Goal: Task Accomplishment & Management: Manage account settings

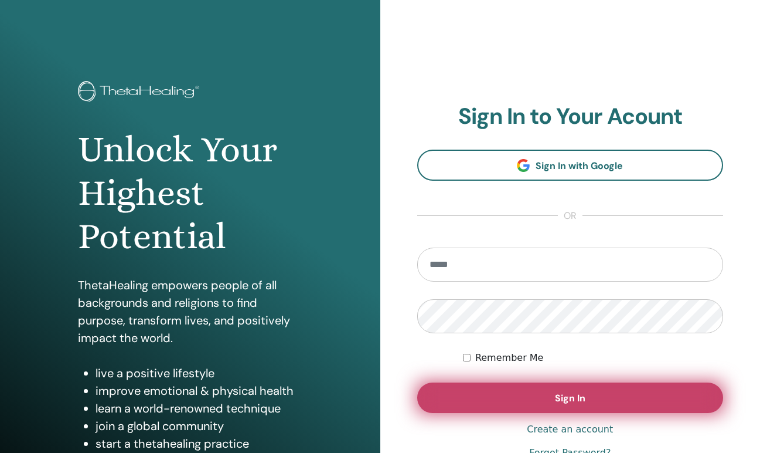
type input "**********"
click at [510, 390] on button "Sign In" at bounding box center [570, 397] width 307 height 30
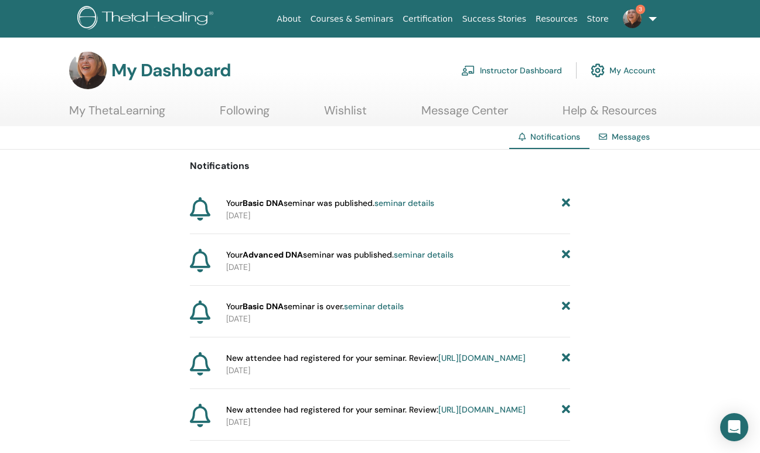
click at [485, 71] on link "Instructor Dashboard" at bounding box center [511, 70] width 101 height 26
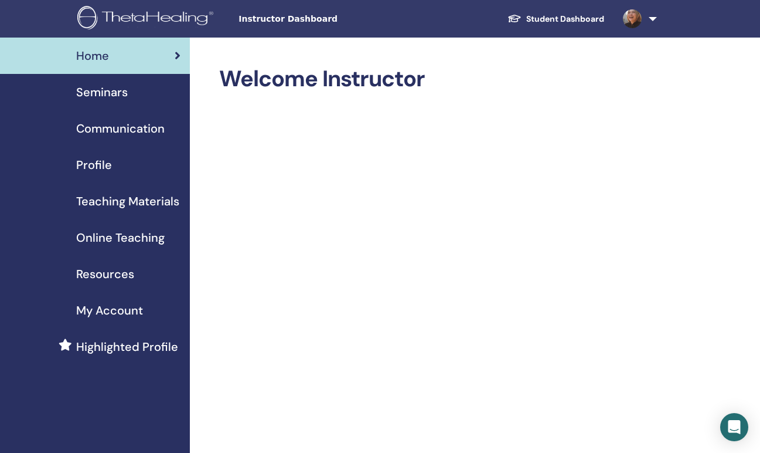
click at [100, 102] on link "Seminars" at bounding box center [95, 92] width 190 height 36
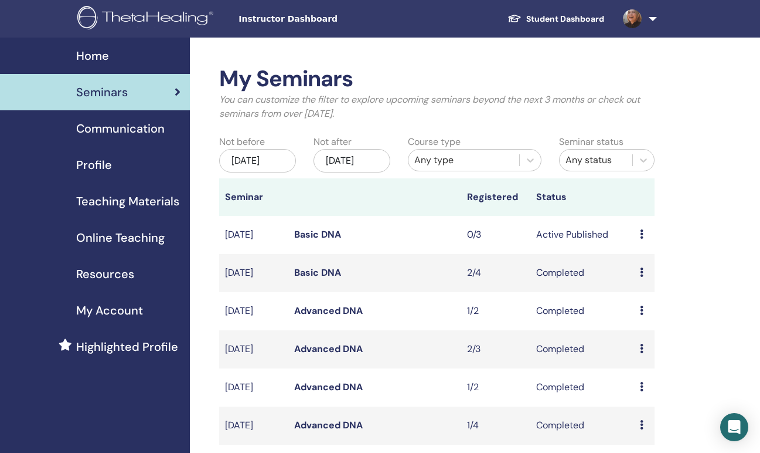
click at [645, 242] on div "Preview Edit Attendees Cancel" at bounding box center [644, 234] width 9 height 14
click at [640, 274] on link "Edit" at bounding box center [637, 275] width 17 height 12
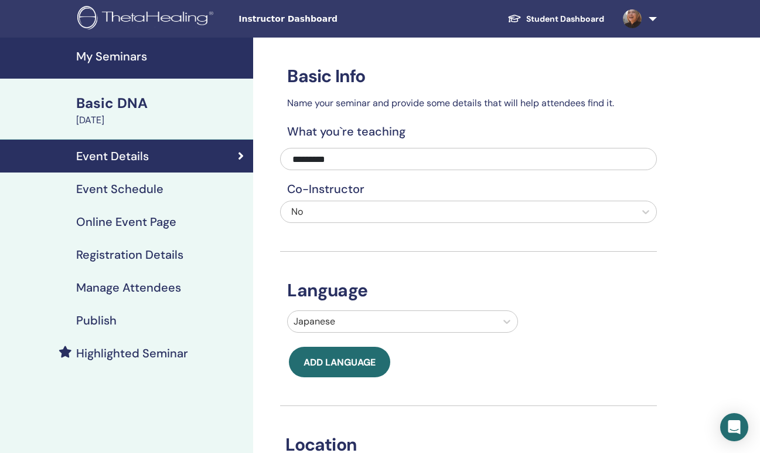
click at [149, 182] on h4 "Event Schedule" at bounding box center [119, 189] width 87 height 14
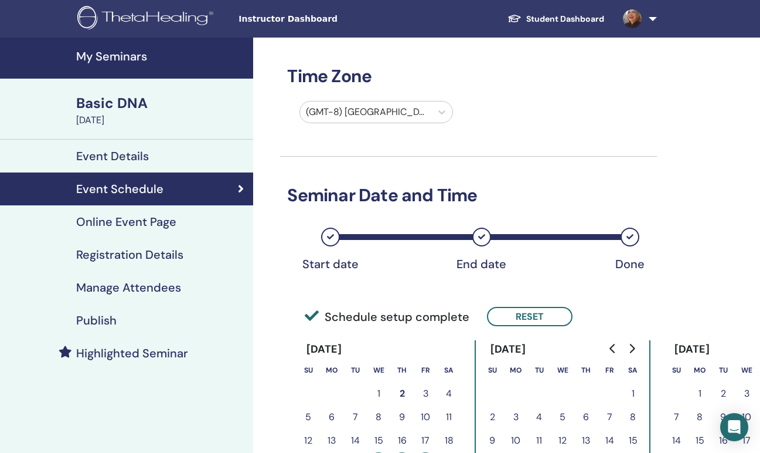
click at [137, 220] on h4 "Online Event Page" at bounding box center [126, 222] width 100 height 14
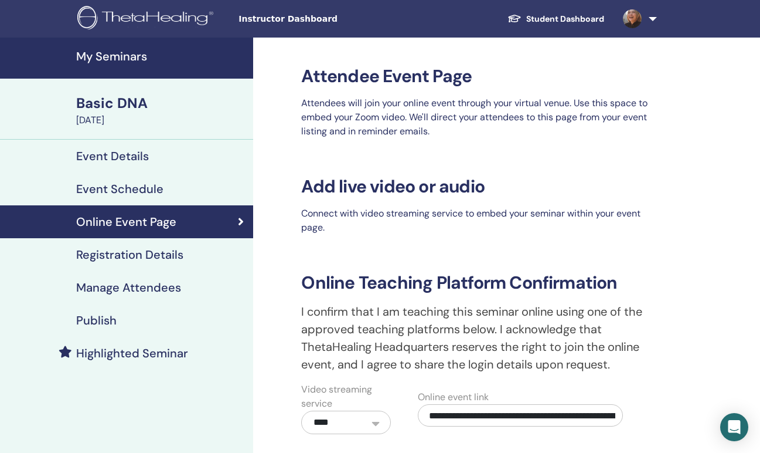
click at [132, 189] on h4 "Event Schedule" at bounding box center [119, 189] width 87 height 14
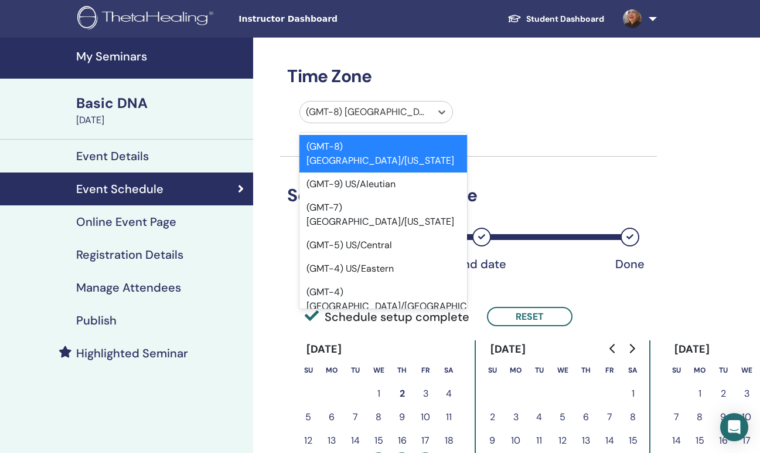
click at [370, 115] on div at bounding box center [365, 112] width 119 height 16
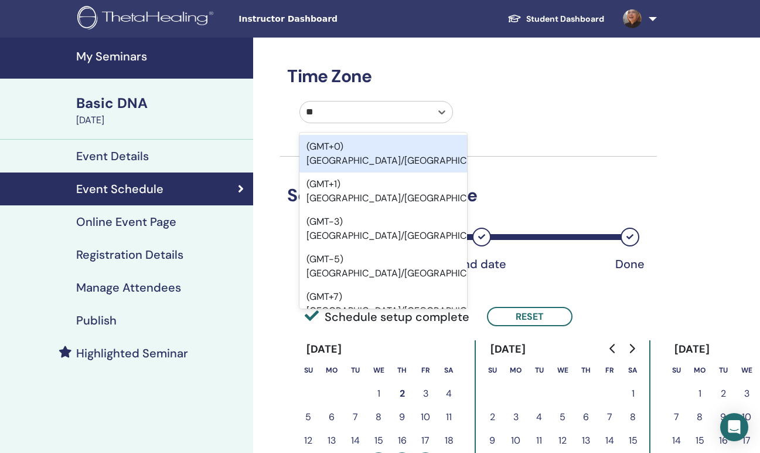
type input "***"
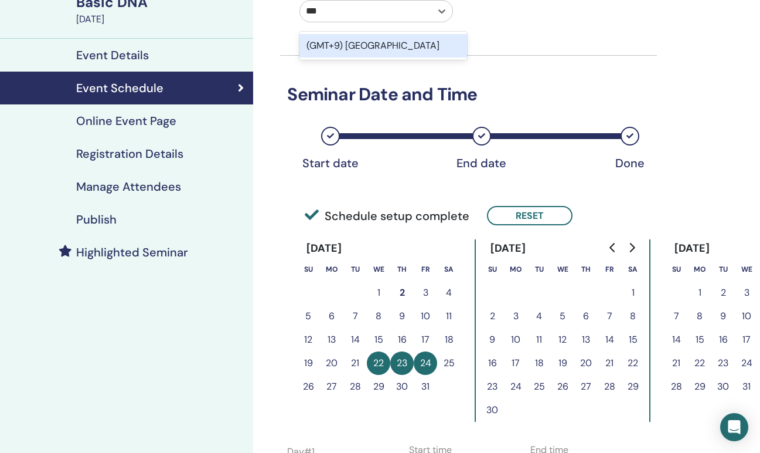
scroll to position [80, 0]
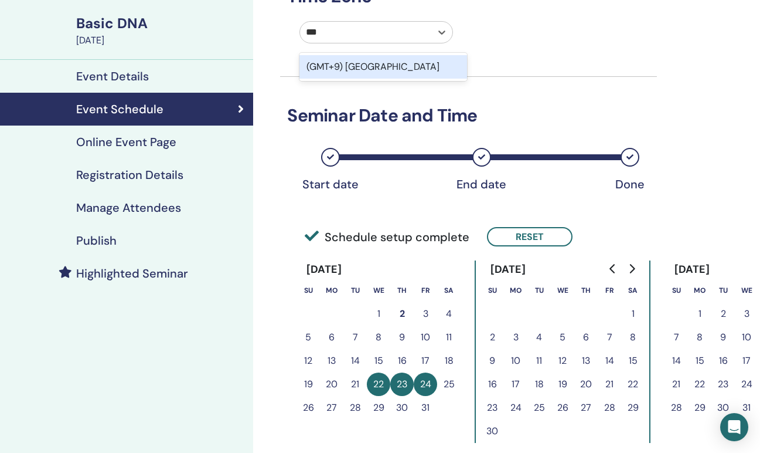
click at [418, 63] on div "(GMT+9) Japan" at bounding box center [383, 66] width 167 height 23
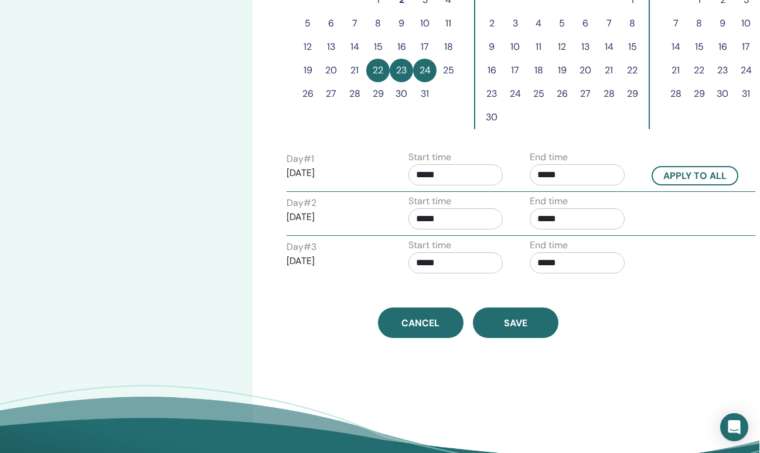
scroll to position [384, 1]
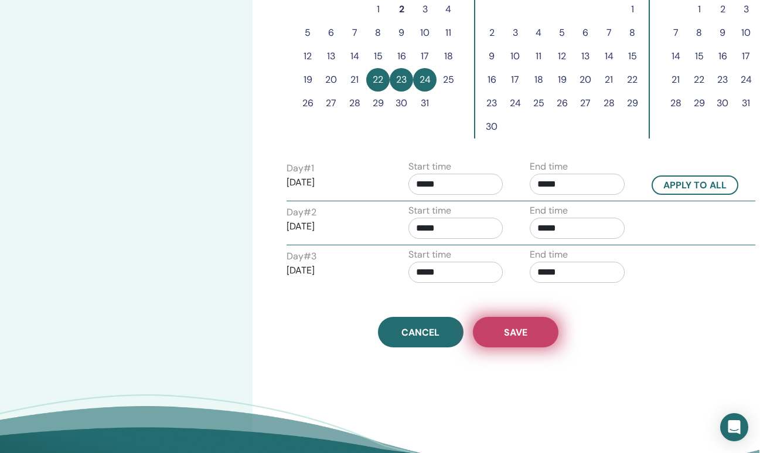
click at [500, 327] on button "Save" at bounding box center [516, 332] width 86 height 30
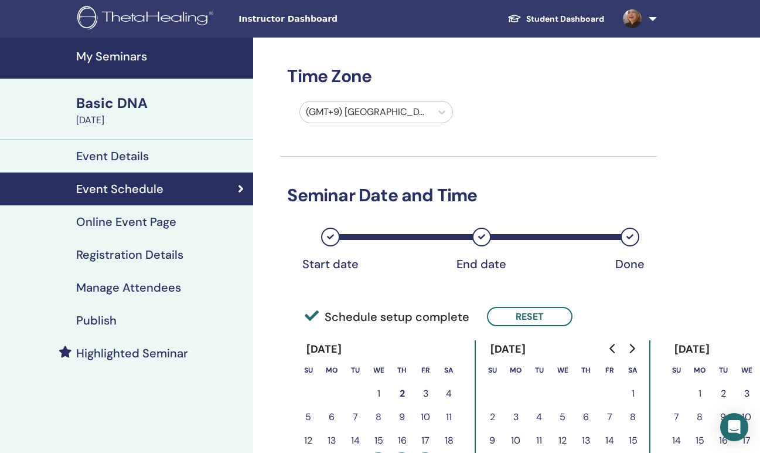
click at [128, 223] on h4 "Online Event Page" at bounding box center [126, 222] width 100 height 14
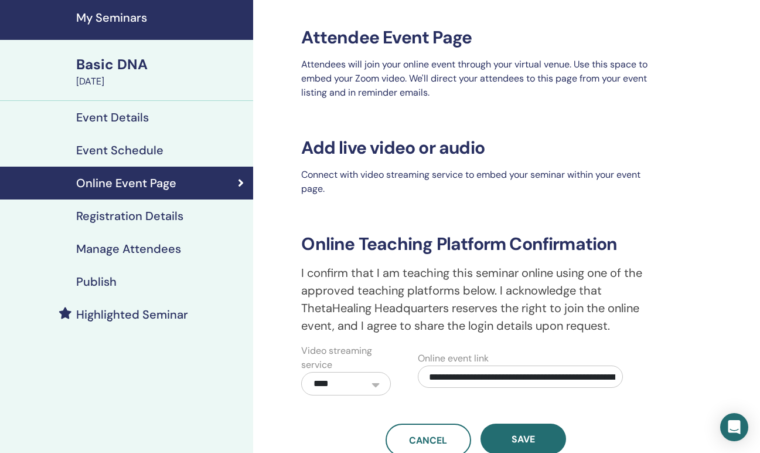
scroll to position [29, 0]
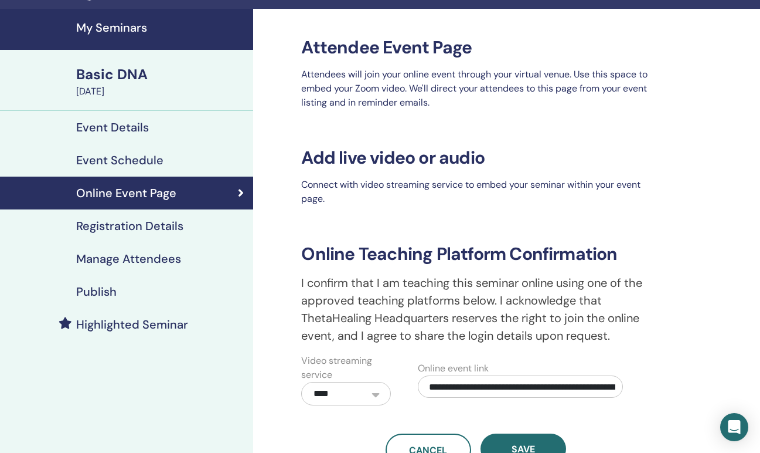
click at [142, 228] on h4 "Registration Details" at bounding box center [129, 226] width 107 height 14
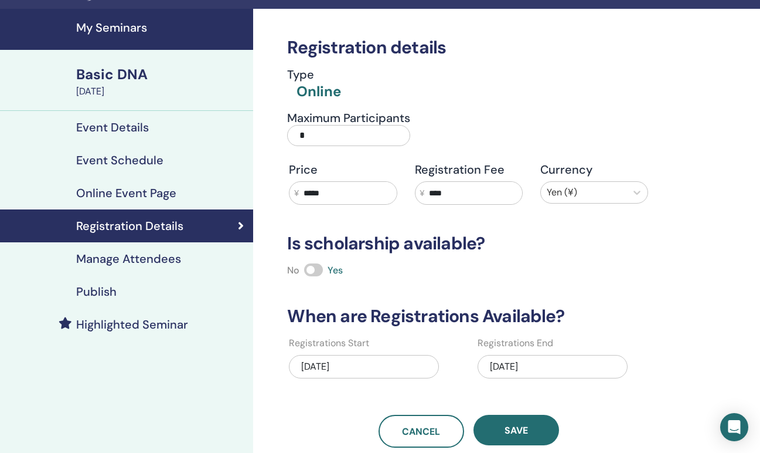
click at [363, 132] on input "*" at bounding box center [348, 135] width 123 height 21
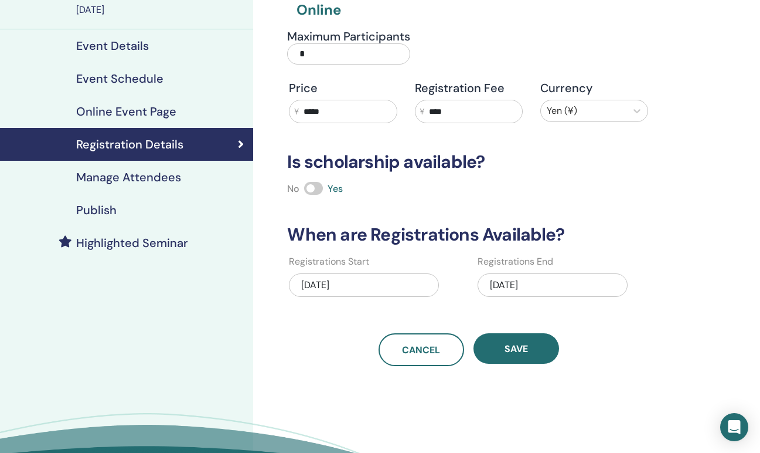
scroll to position [121, 0]
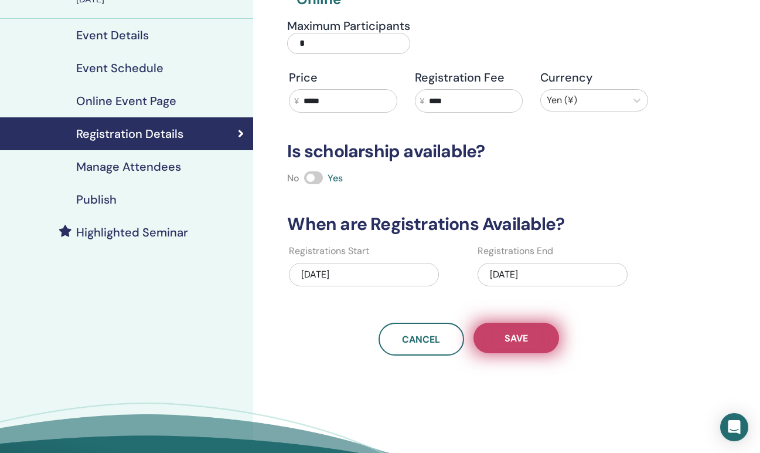
type input "*"
click at [512, 346] on button "Save" at bounding box center [517, 337] width 86 height 30
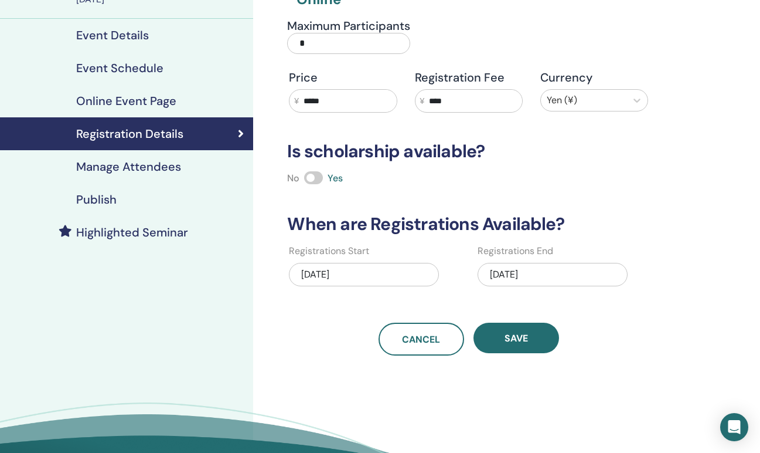
click at [147, 162] on h4 "Manage Attendees" at bounding box center [128, 166] width 105 height 14
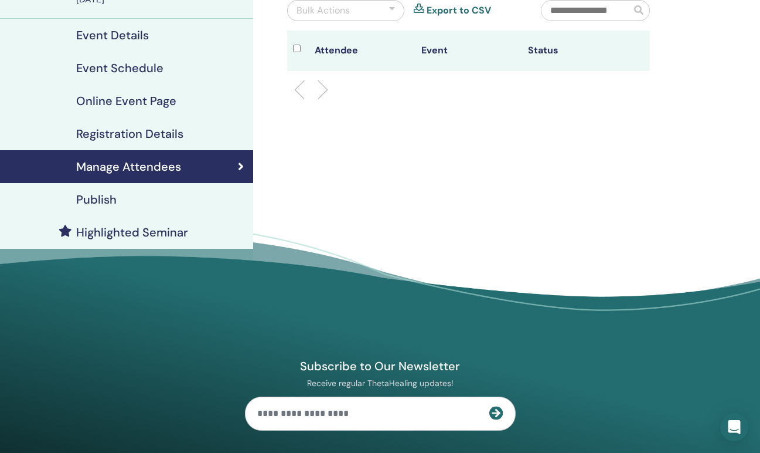
click at [91, 206] on h4 "Publish" at bounding box center [96, 199] width 40 height 14
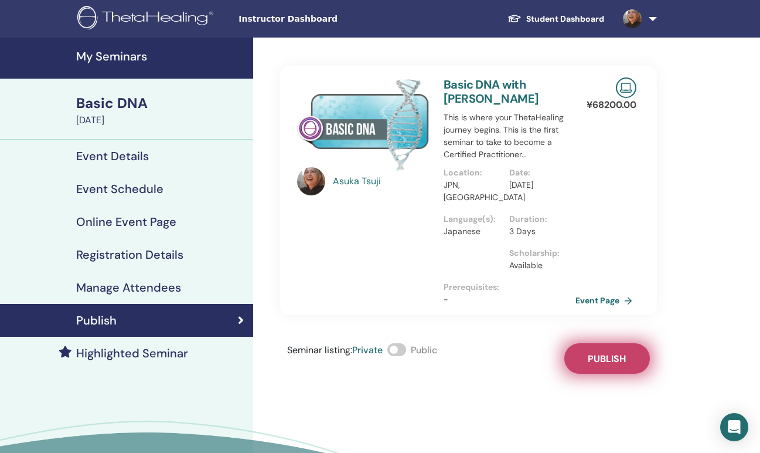
click at [603, 346] on button "Publish" at bounding box center [608, 358] width 86 height 30
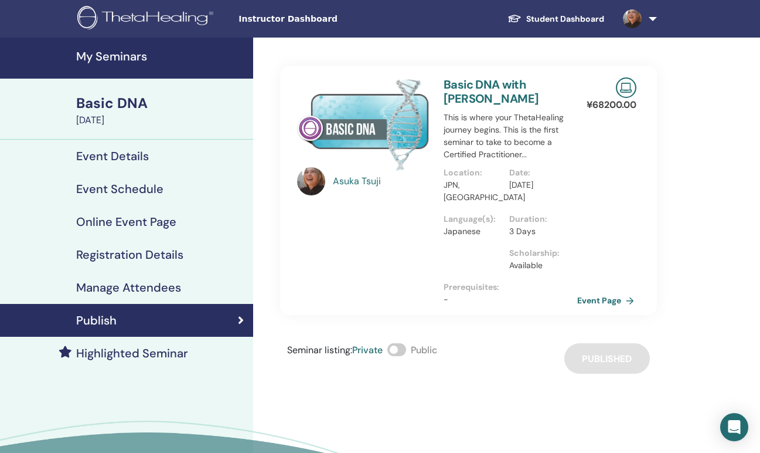
click at [596, 302] on link "Event Page" at bounding box center [608, 300] width 62 height 18
